Goal: Task Accomplishment & Management: Use online tool/utility

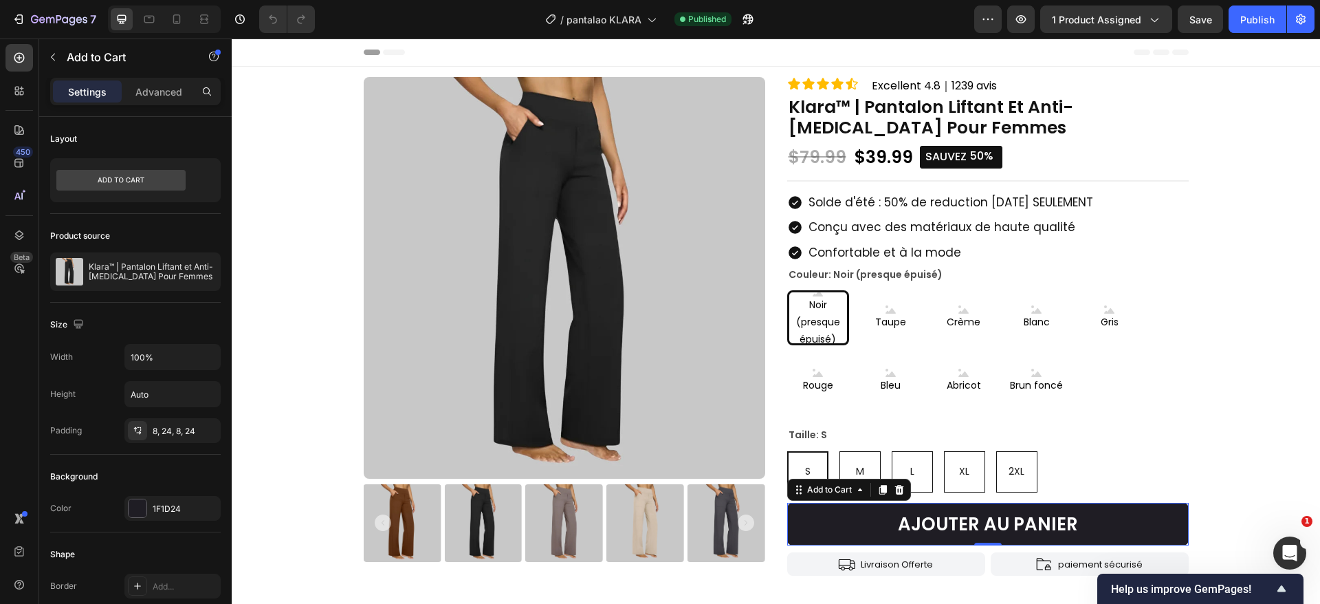
scroll to position [948, 0]
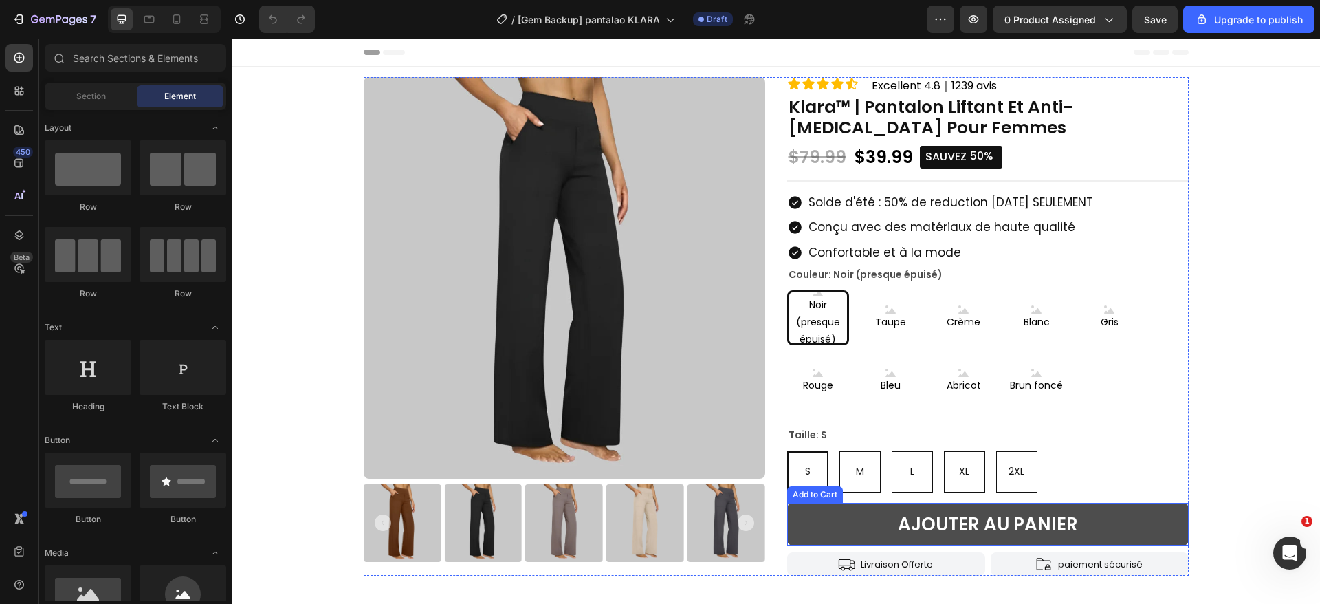
click at [1123, 530] on button "AJOUTER AU PANIER" at bounding box center [988, 524] width 402 height 43
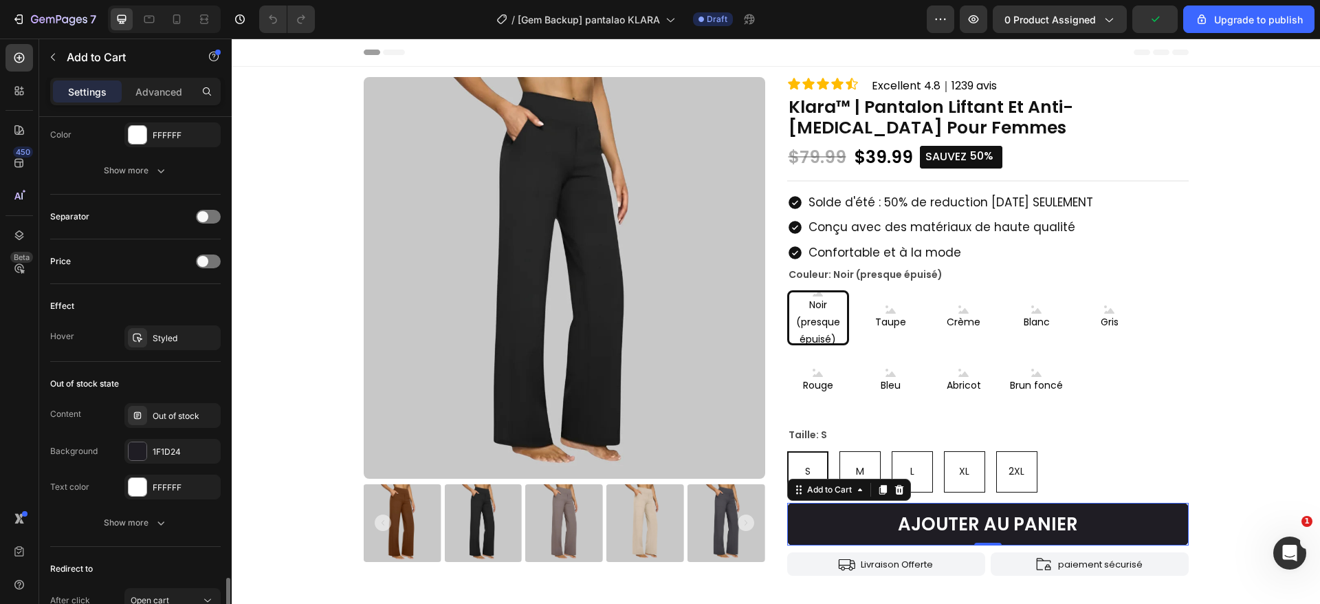
scroll to position [948, 0]
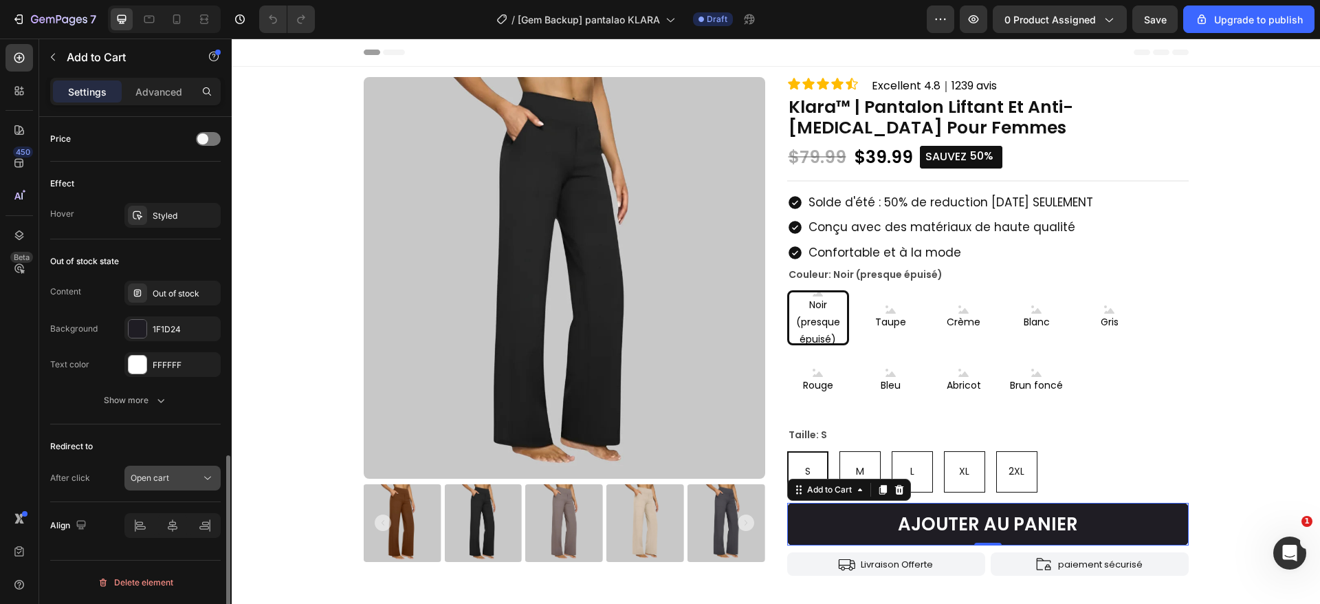
click at [168, 479] on span "Open cart" at bounding box center [150, 477] width 39 height 10
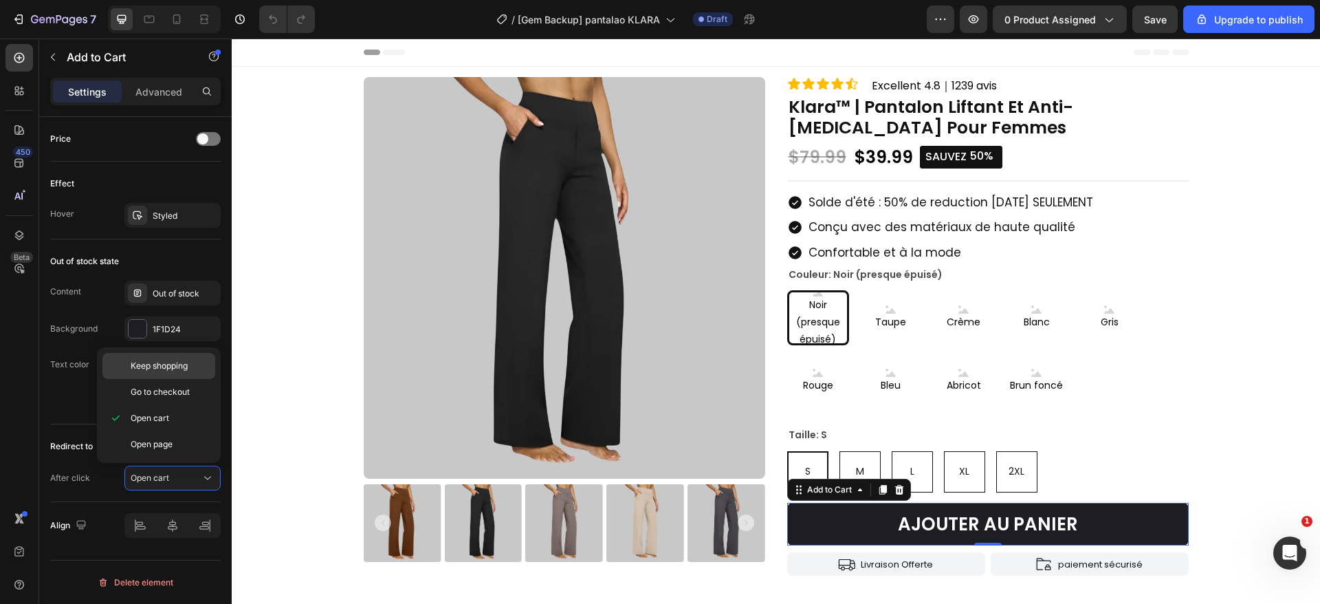
click at [172, 367] on span "Keep shopping" at bounding box center [159, 366] width 57 height 12
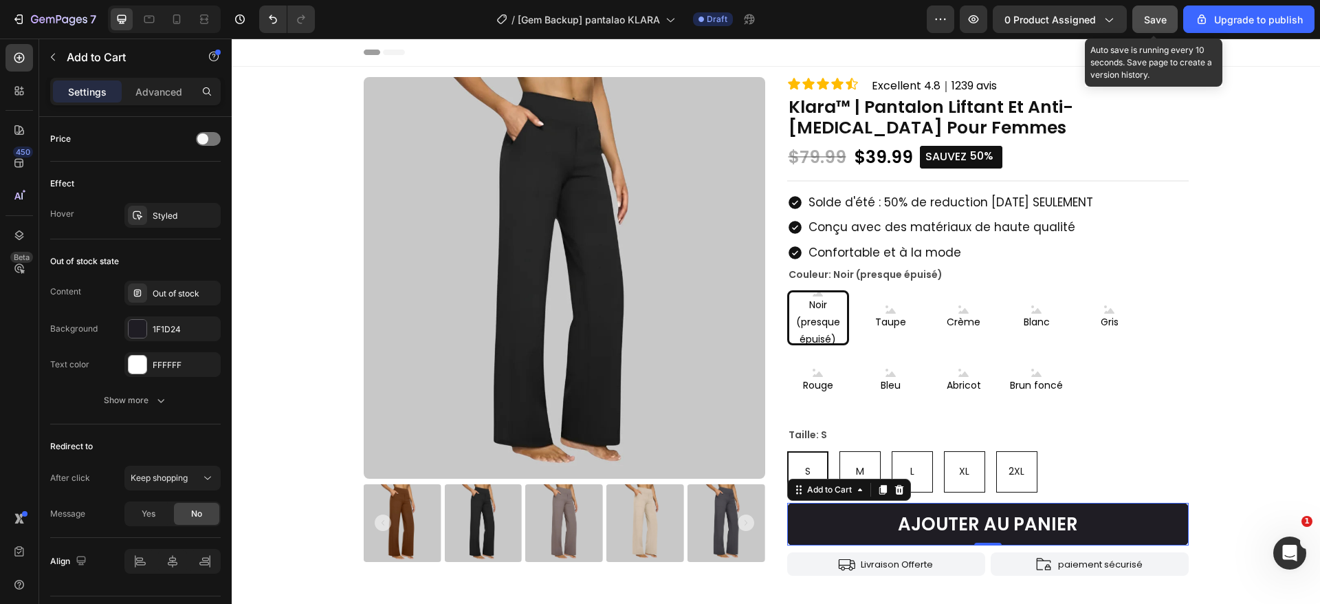
click at [1150, 20] on span "Save" at bounding box center [1155, 20] width 23 height 12
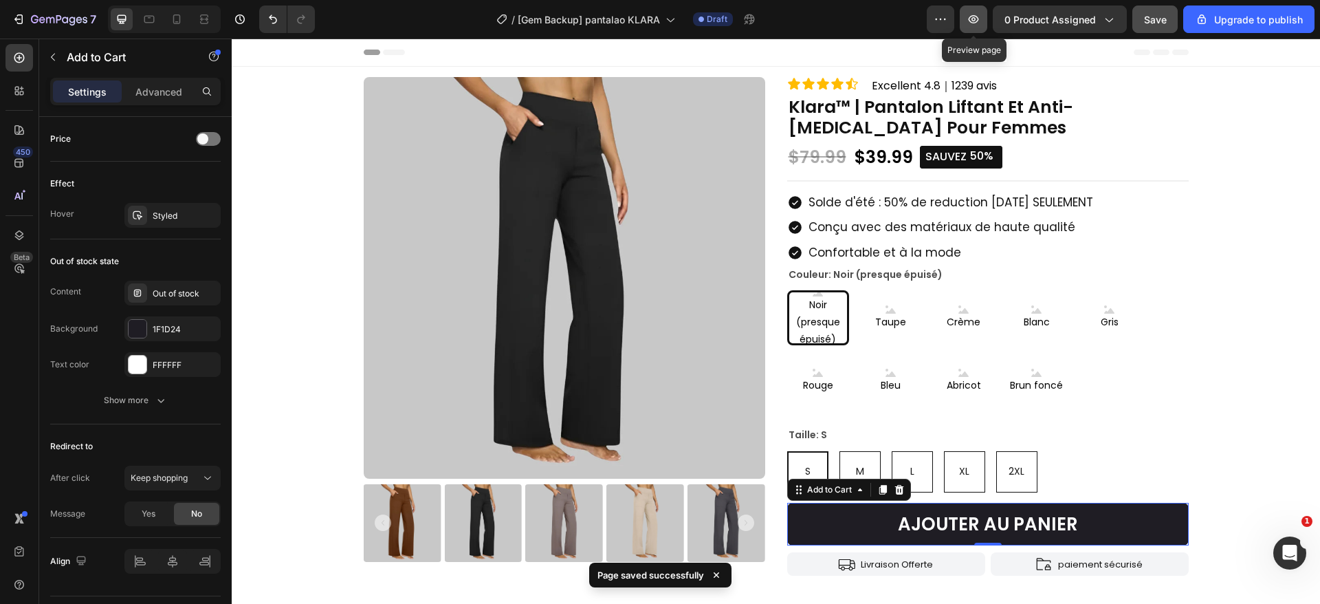
click at [979, 29] on button "button" at bounding box center [974, 20] width 28 height 28
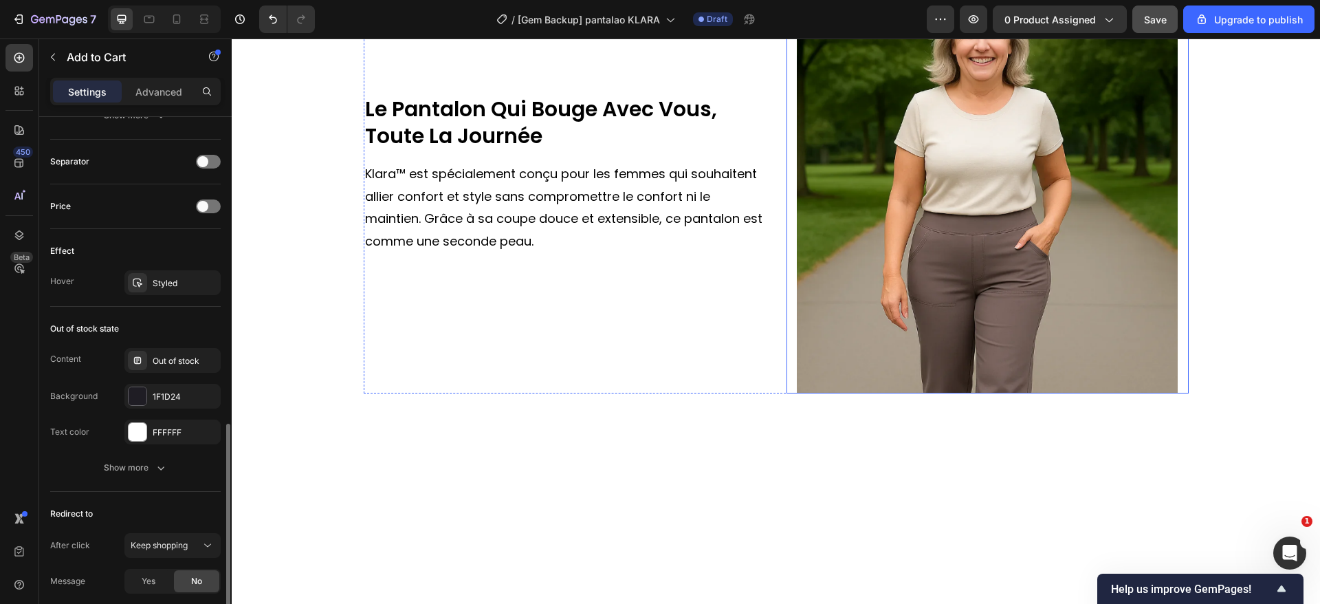
scroll to position [103, 0]
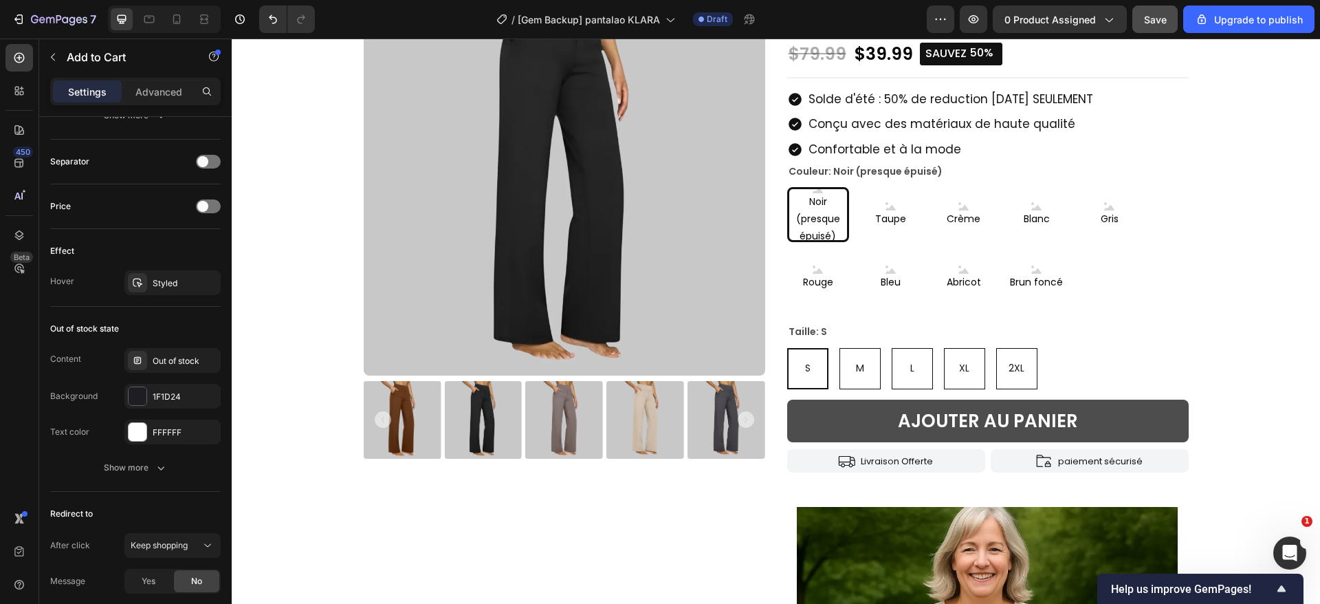
click at [1128, 413] on button "AJOUTER AU PANIER" at bounding box center [988, 420] width 402 height 43
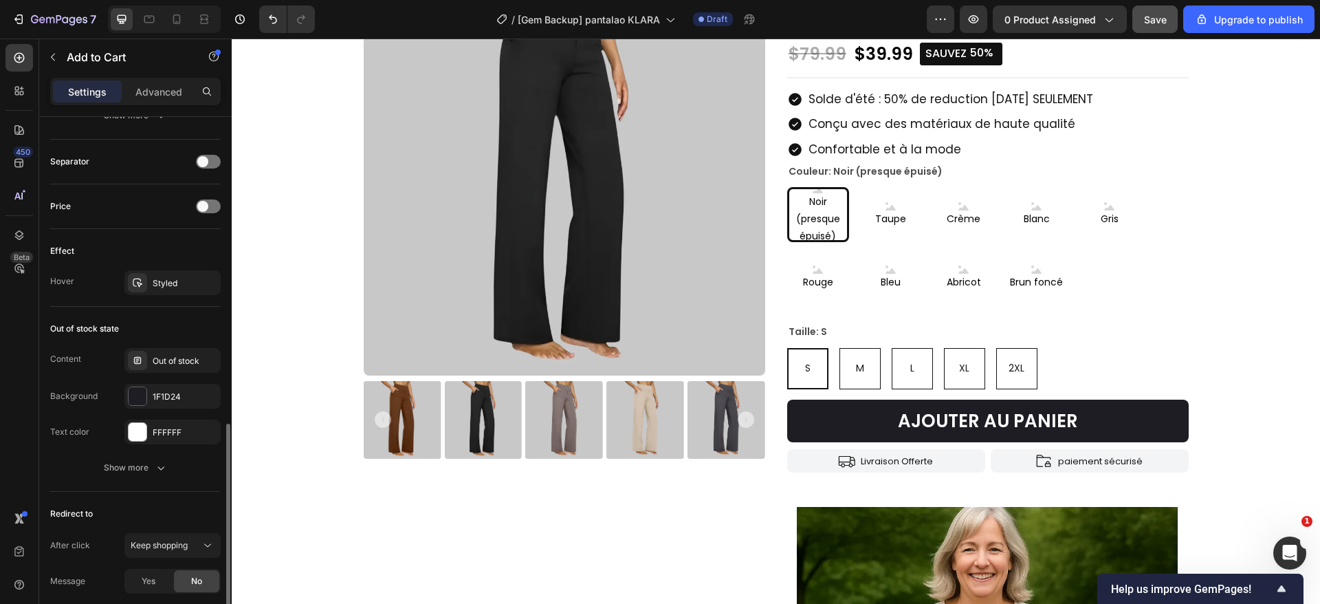
scroll to position [983, 0]
